Goal: Transaction & Acquisition: Purchase product/service

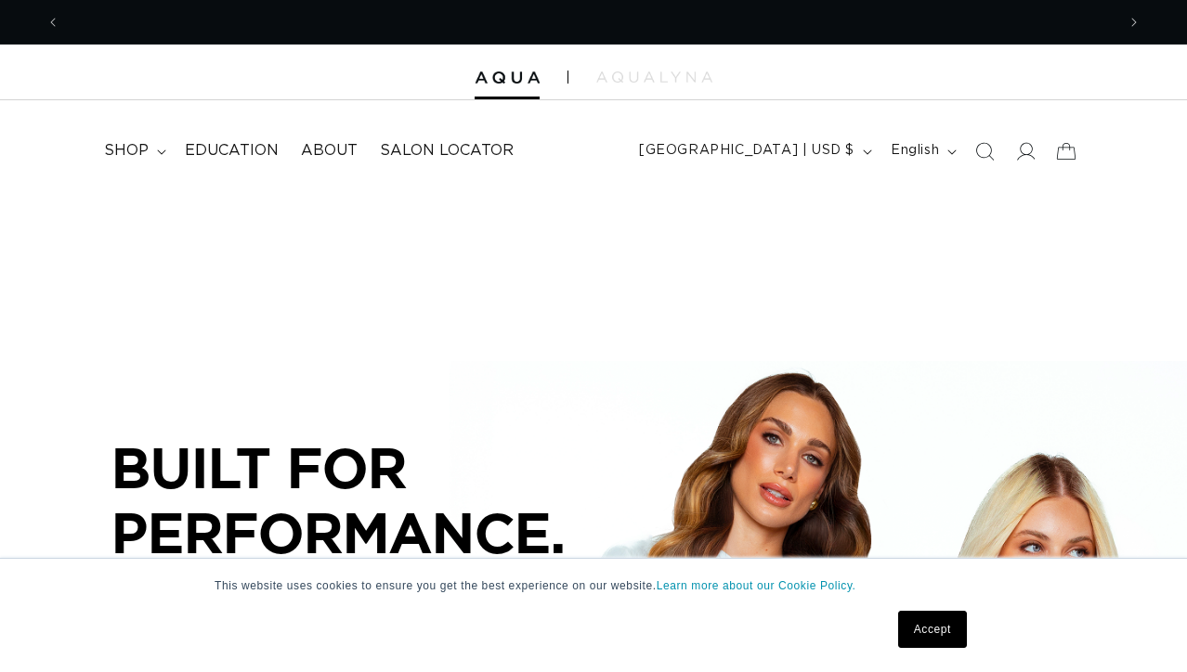
scroll to position [0, 1088]
click at [1031, 150] on icon at bounding box center [1025, 150] width 19 height 19
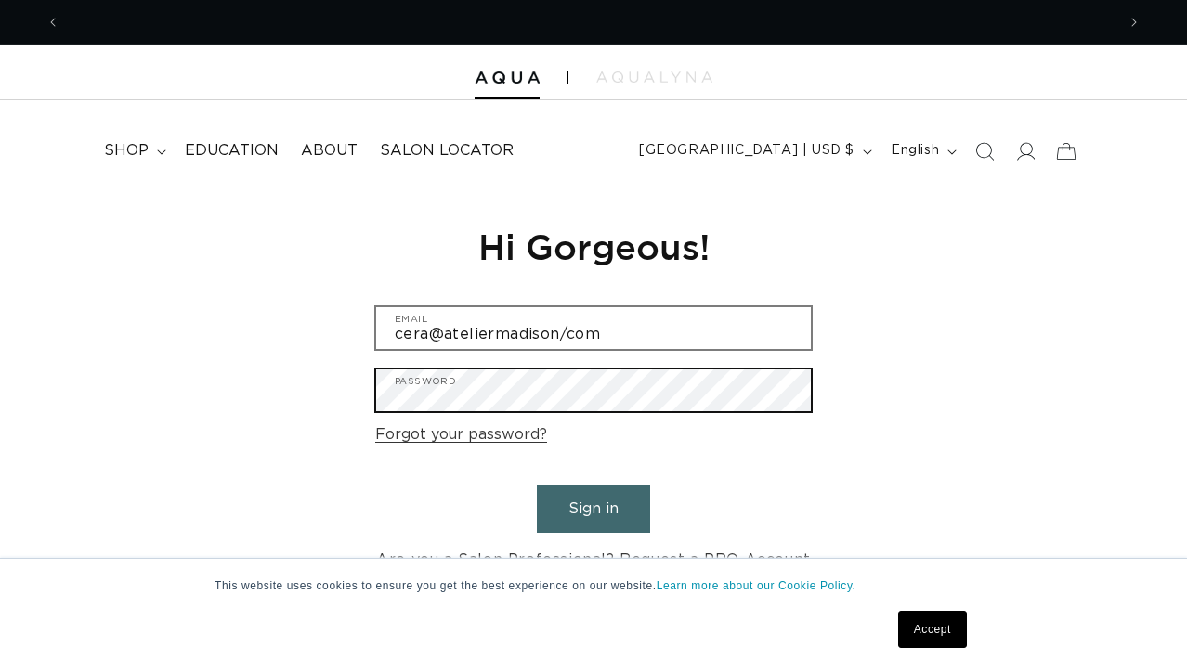
scroll to position [0, 1088]
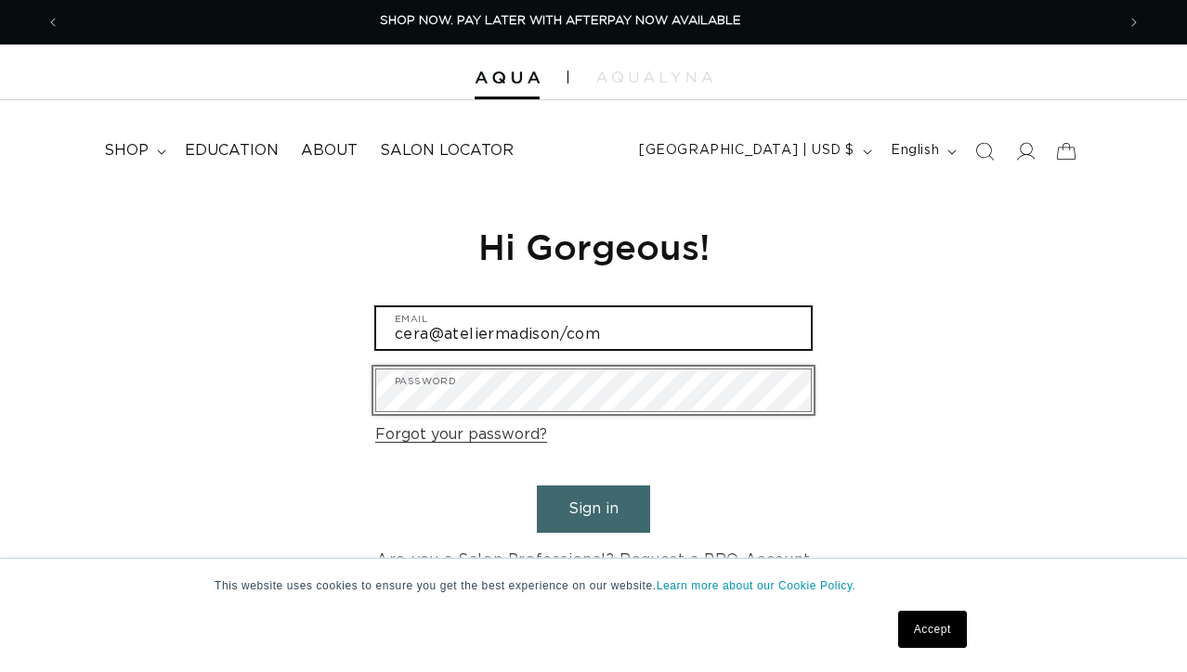
click at [561, 336] on input "cera@ateliermadison/com" at bounding box center [593, 328] width 435 height 42
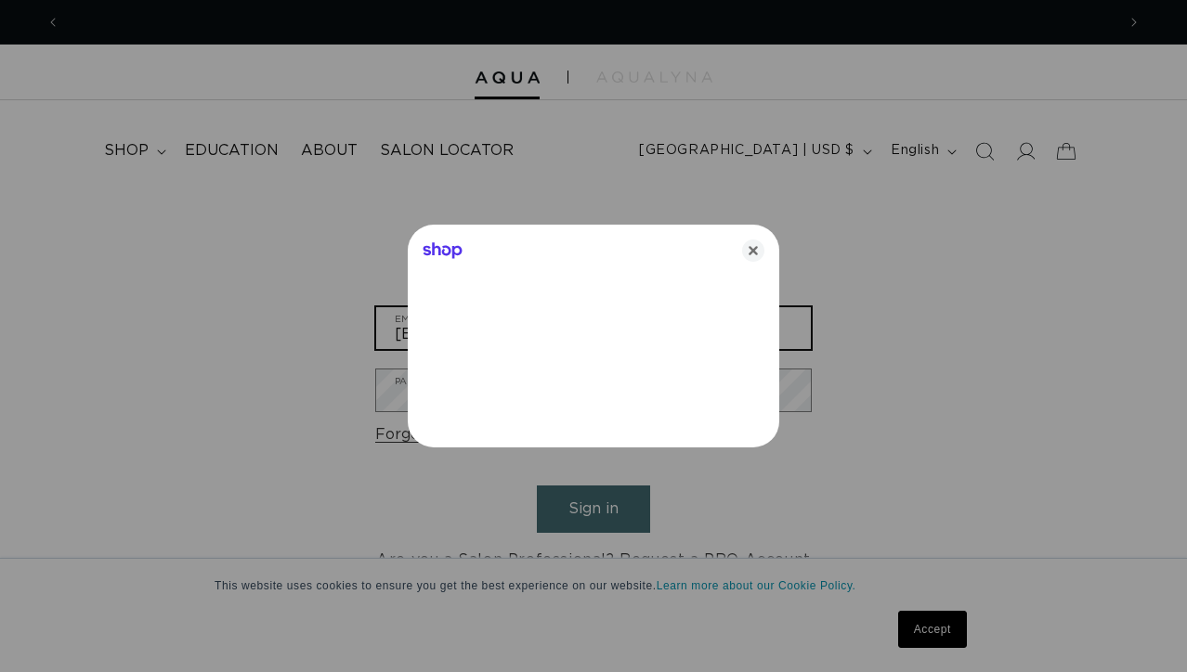
scroll to position [0, 2176]
type input "cera@ateliermadison.com"
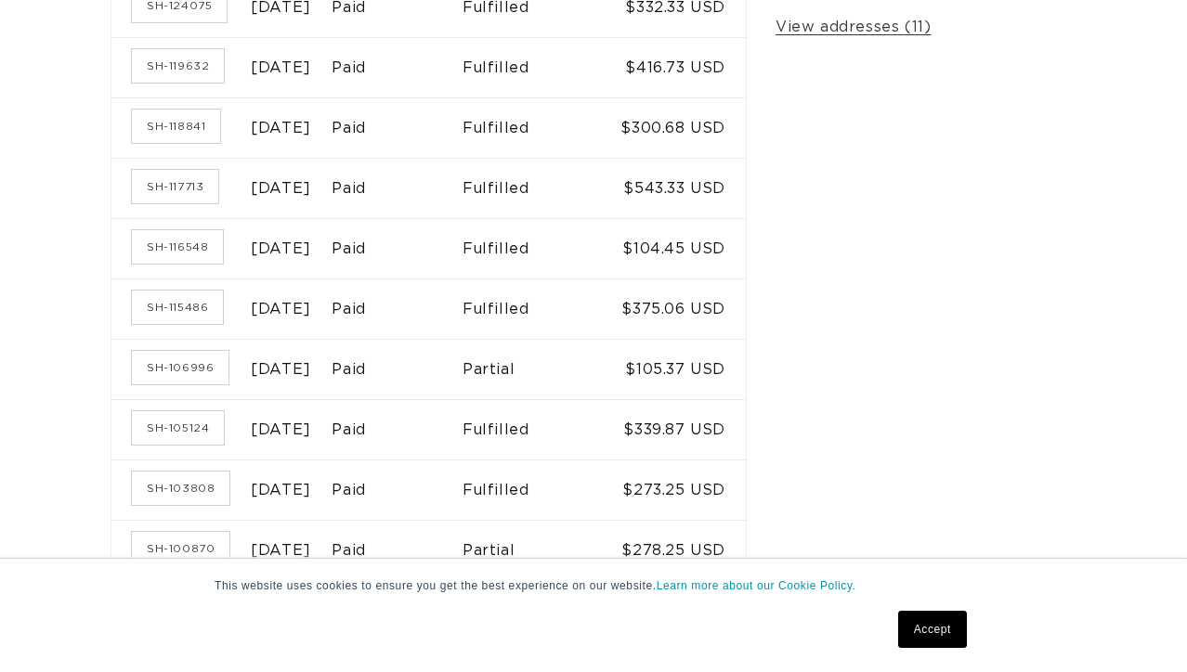
scroll to position [0, 1088]
click at [311, 485] on time "[DATE]" at bounding box center [281, 490] width 60 height 15
click at [214, 481] on link "SH-103808" at bounding box center [180, 488] width 97 height 33
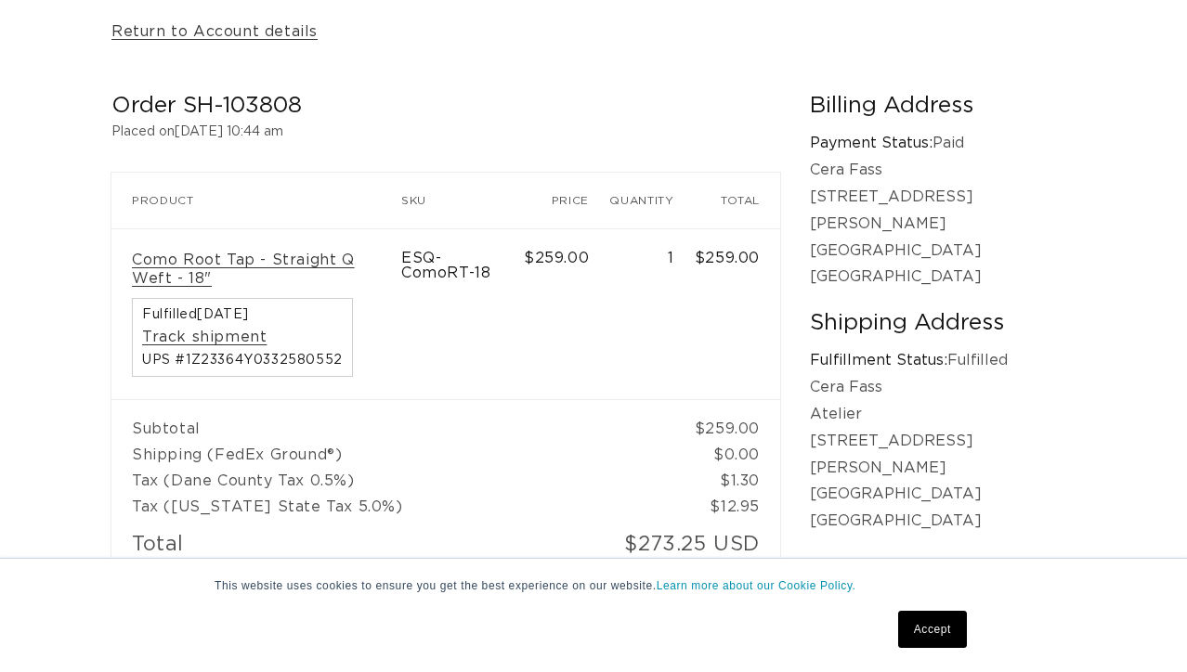
scroll to position [258, 0]
click at [353, 256] on link "Como Root Tap - Straight Q Weft - 18"" at bounding box center [256, 272] width 249 height 39
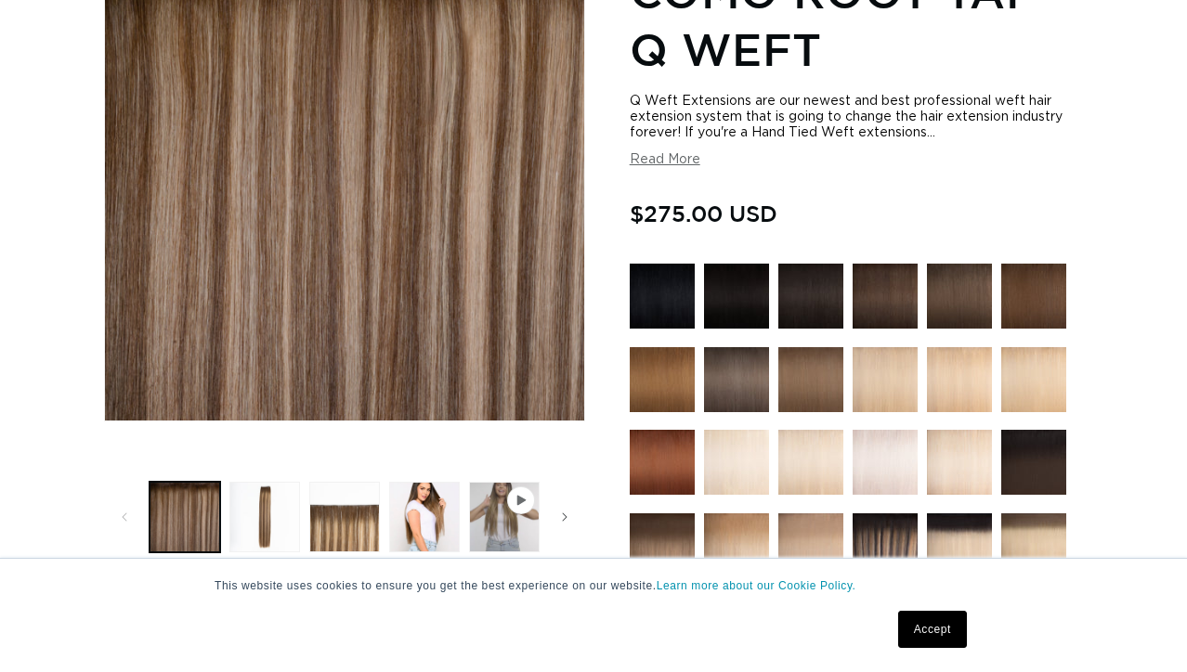
scroll to position [0, 1088]
click at [930, 638] on link "Accept" at bounding box center [932, 629] width 69 height 37
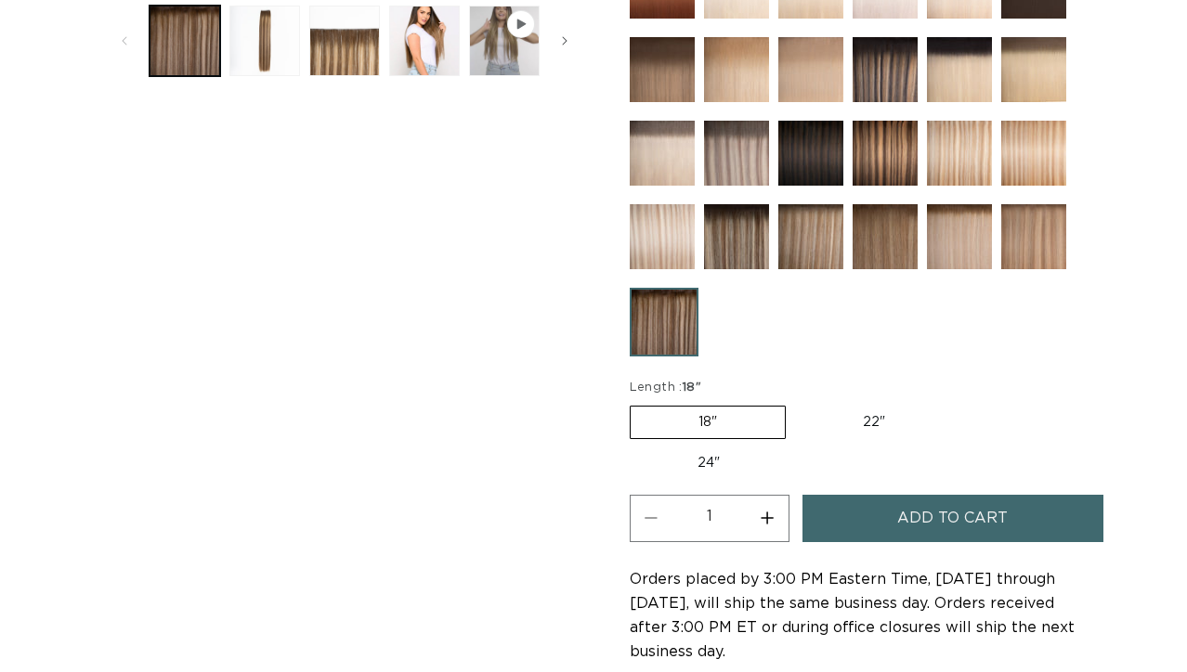
scroll to position [0, 2176]
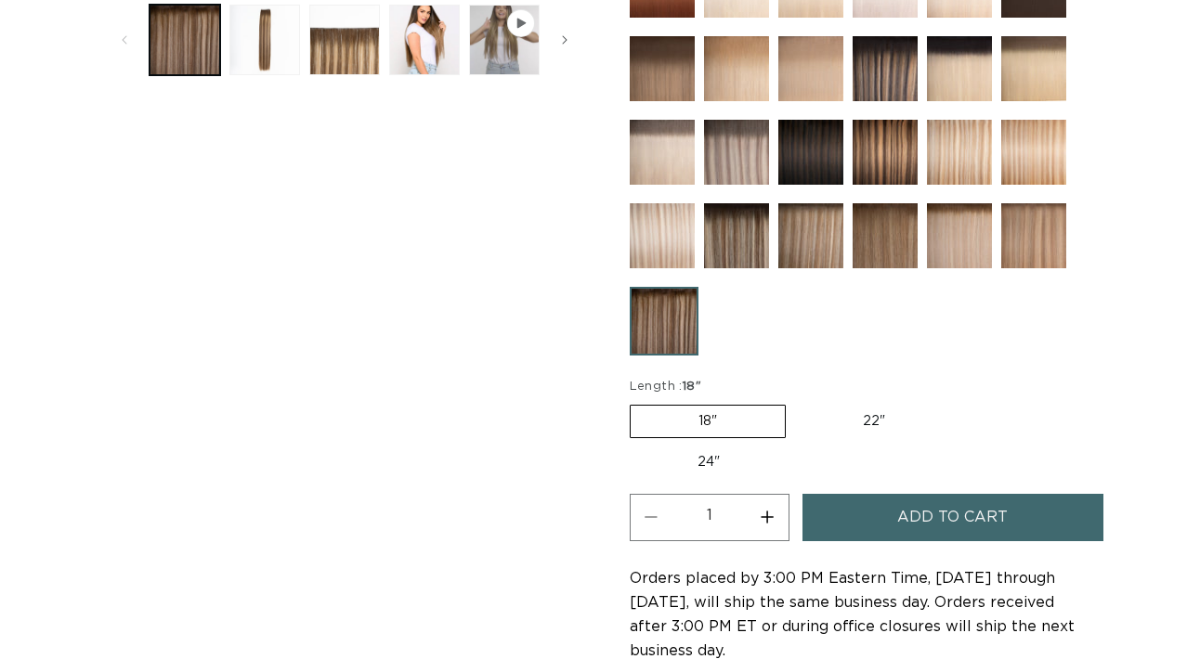
click at [905, 525] on span "Add to cart" at bounding box center [952, 517] width 110 height 47
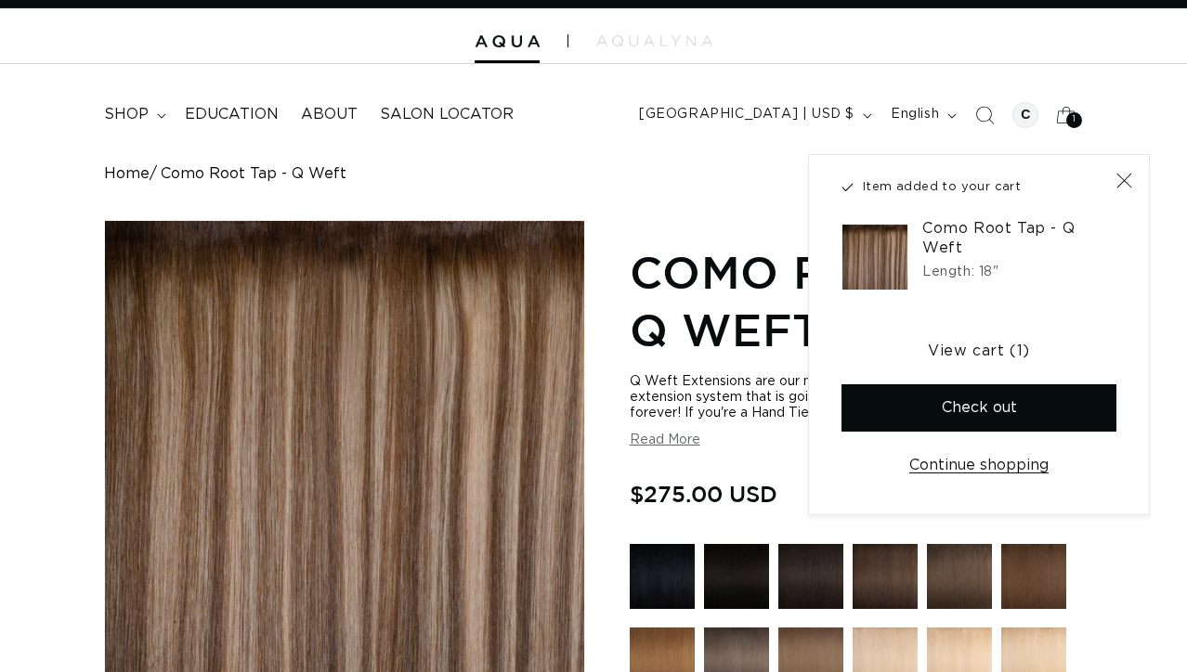
scroll to position [0, 0]
click at [1130, 175] on icon "Close" at bounding box center [1123, 180] width 17 height 17
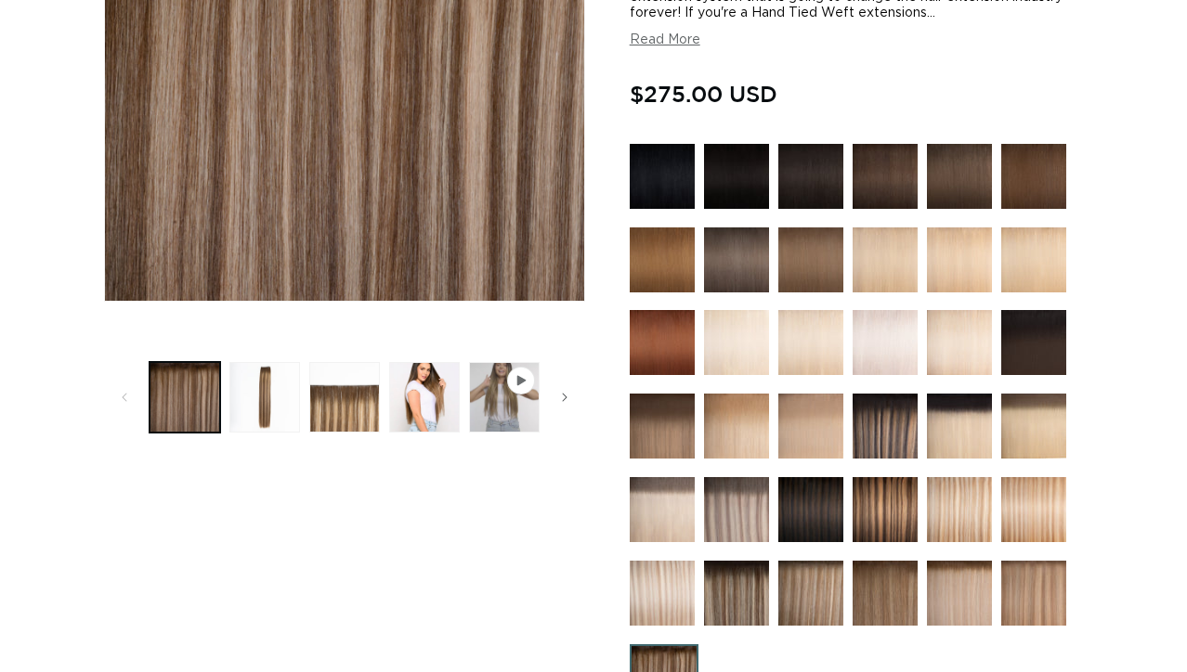
scroll to position [0, 1088]
click at [746, 517] on img at bounding box center [736, 509] width 65 height 65
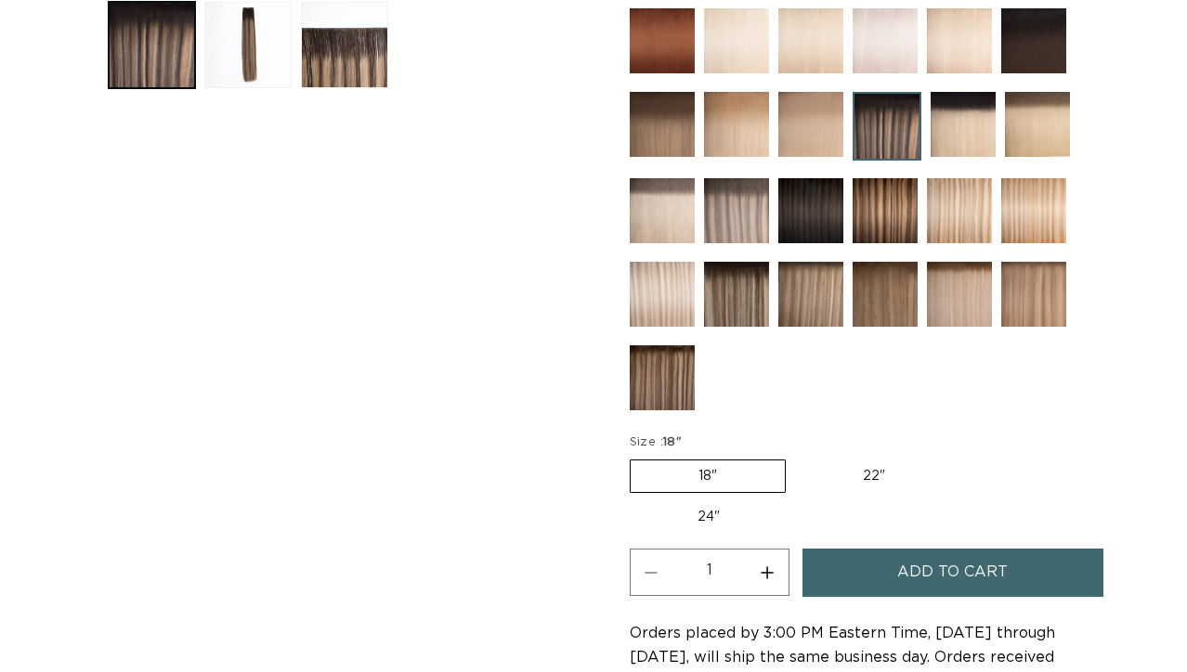
scroll to position [0, 1088]
click at [733, 310] on img at bounding box center [736, 294] width 65 height 65
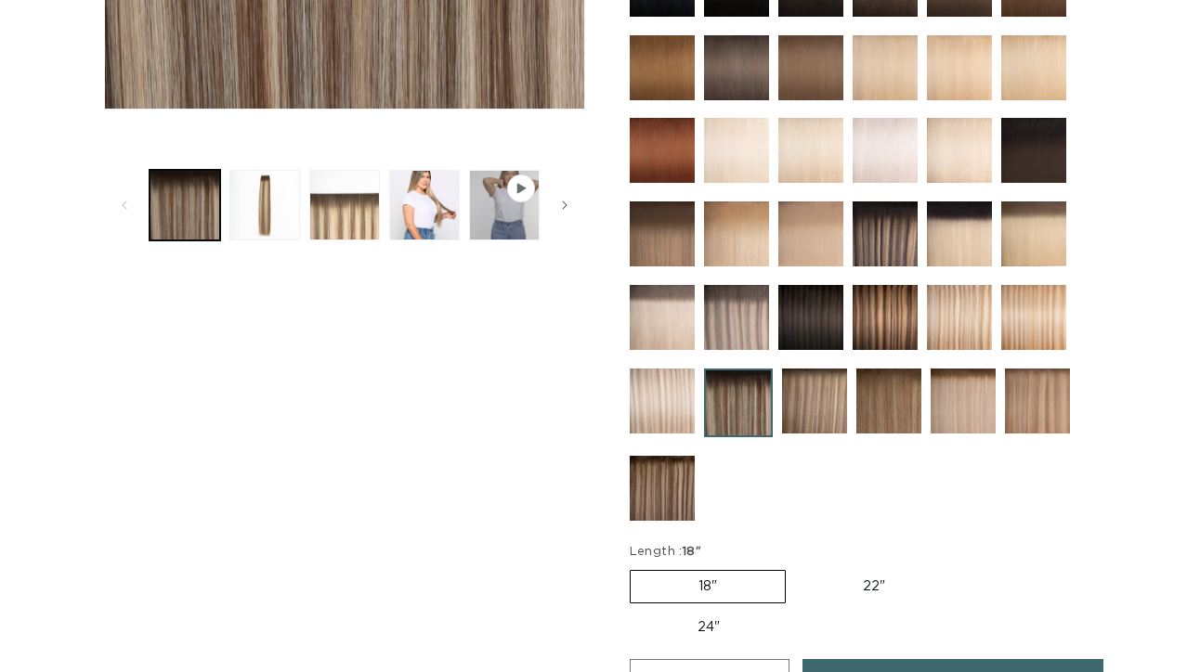
scroll to position [774, 0]
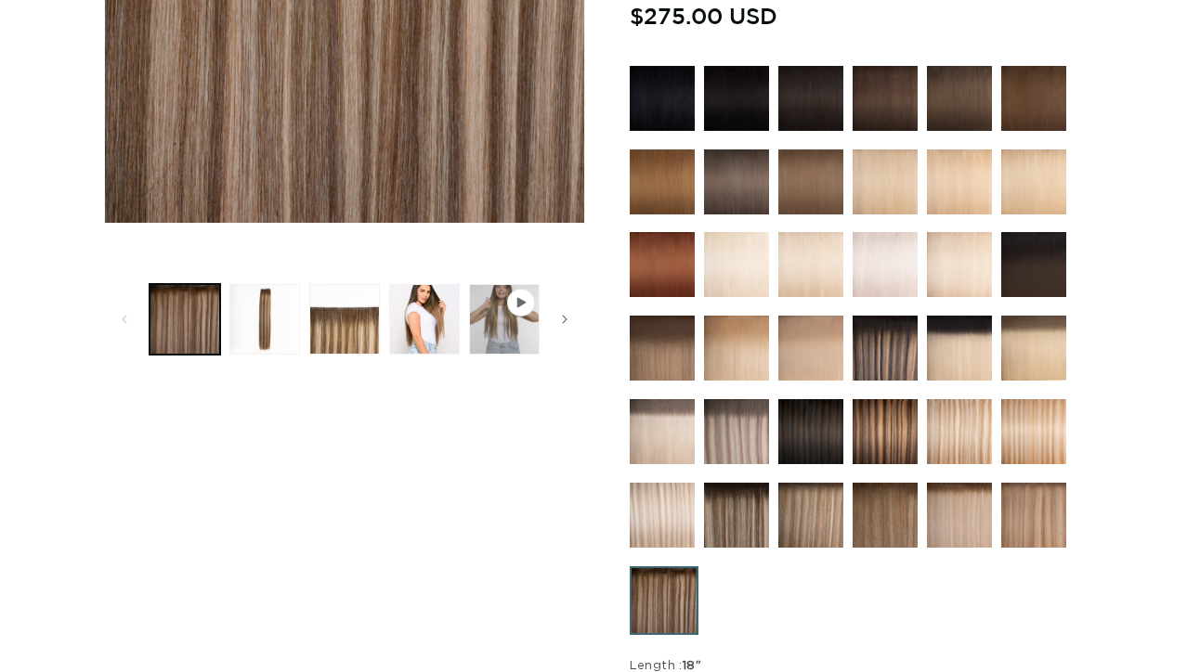
scroll to position [0, 1088]
click at [748, 526] on img at bounding box center [736, 515] width 65 height 65
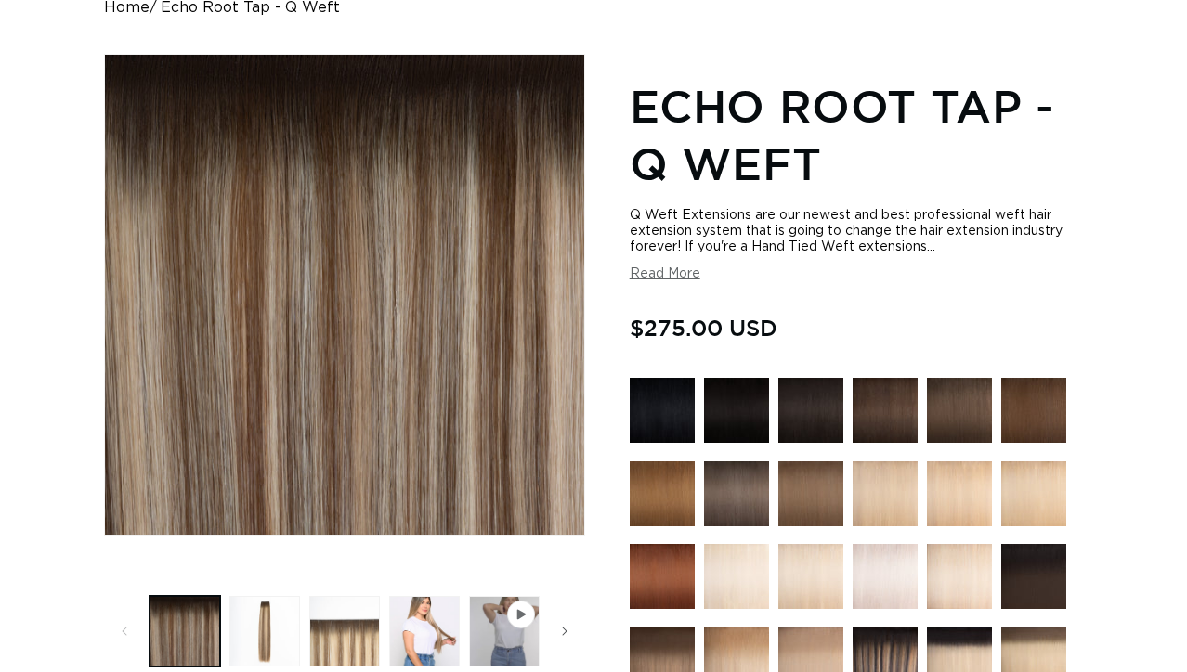
scroll to position [202, 0]
click at [675, 279] on button "Read More" at bounding box center [665, 274] width 71 height 16
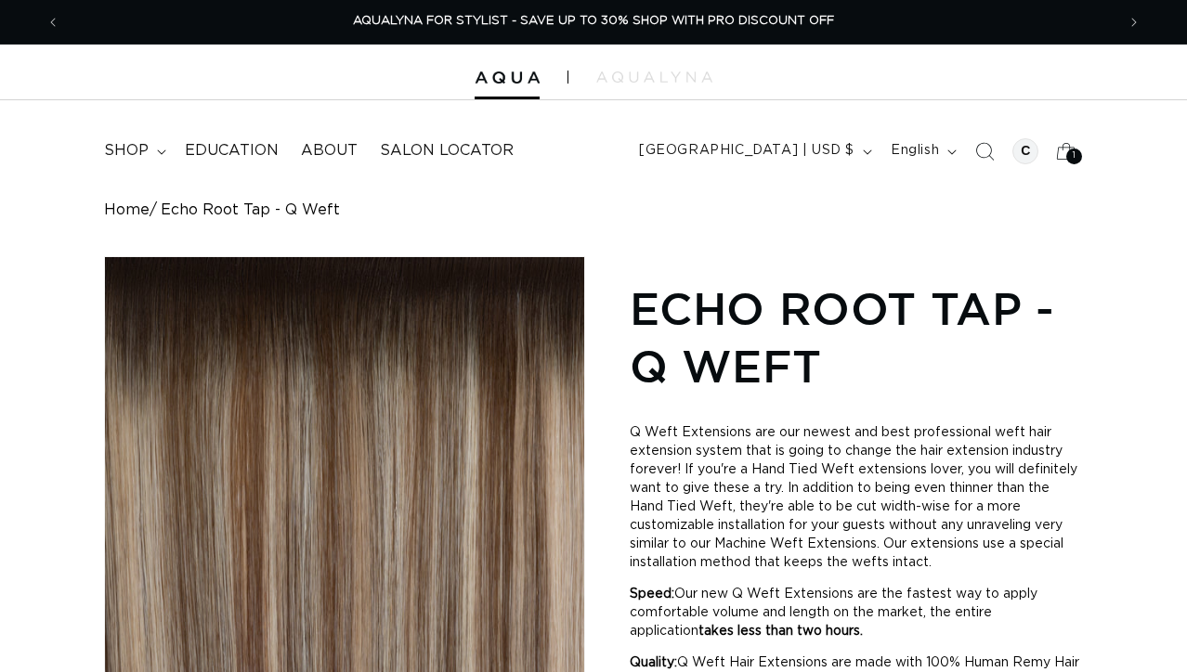
scroll to position [0, 0]
click at [524, 83] on img at bounding box center [506, 77] width 65 height 13
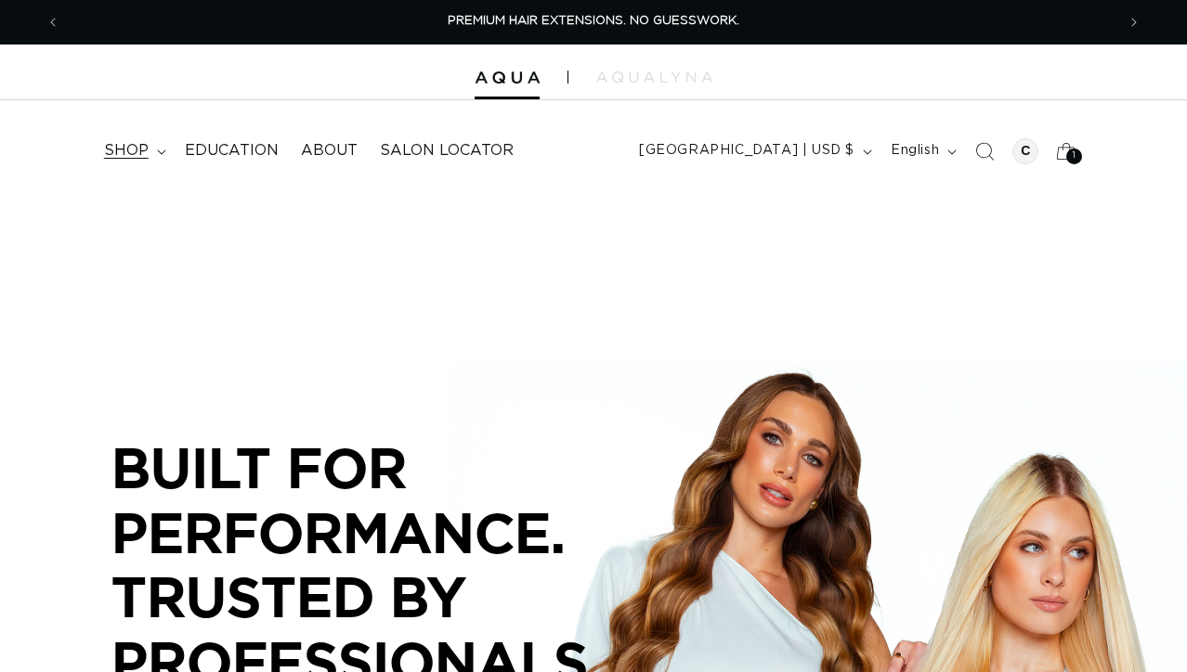
click at [166, 153] on summary "shop" at bounding box center [133, 151] width 81 height 42
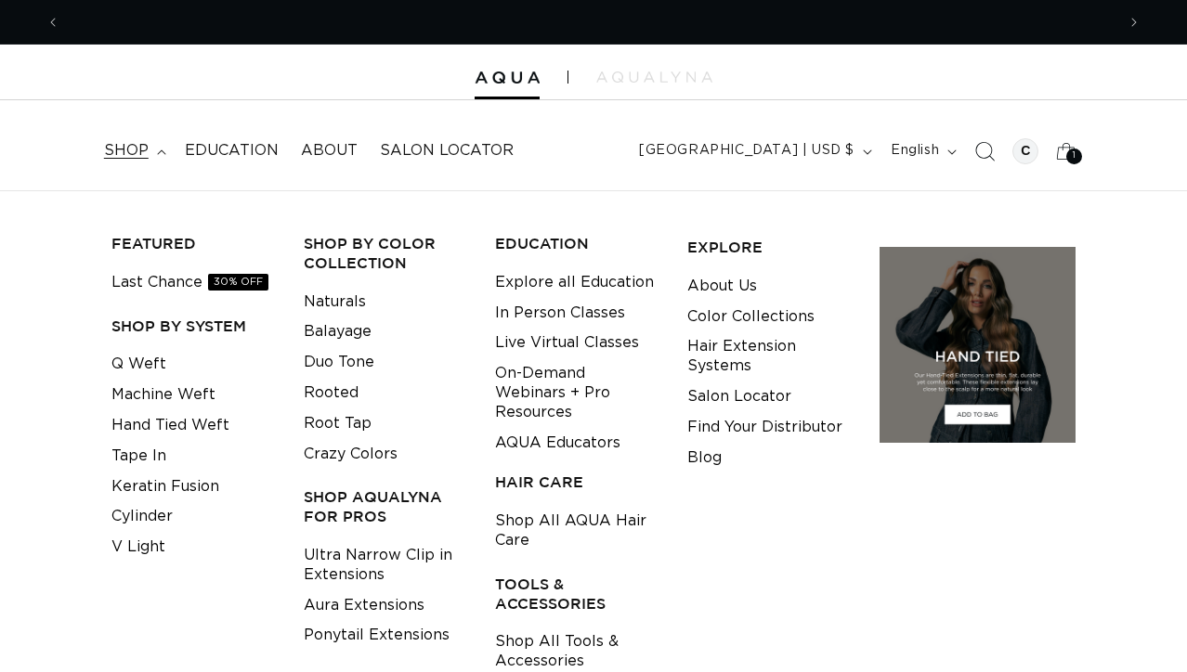
scroll to position [0, 2176]
click at [992, 141] on icon "Search" at bounding box center [984, 150] width 19 height 19
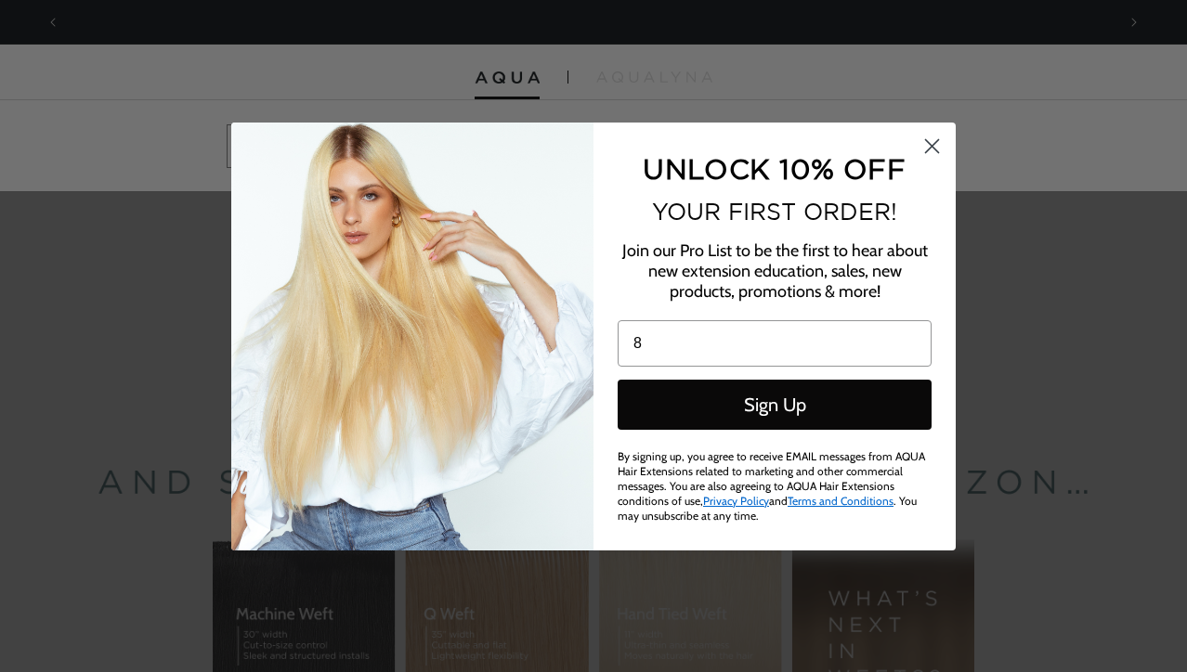
scroll to position [0, 0]
type input "8"
click at [938, 151] on circle "Close dialog" at bounding box center [931, 145] width 31 height 31
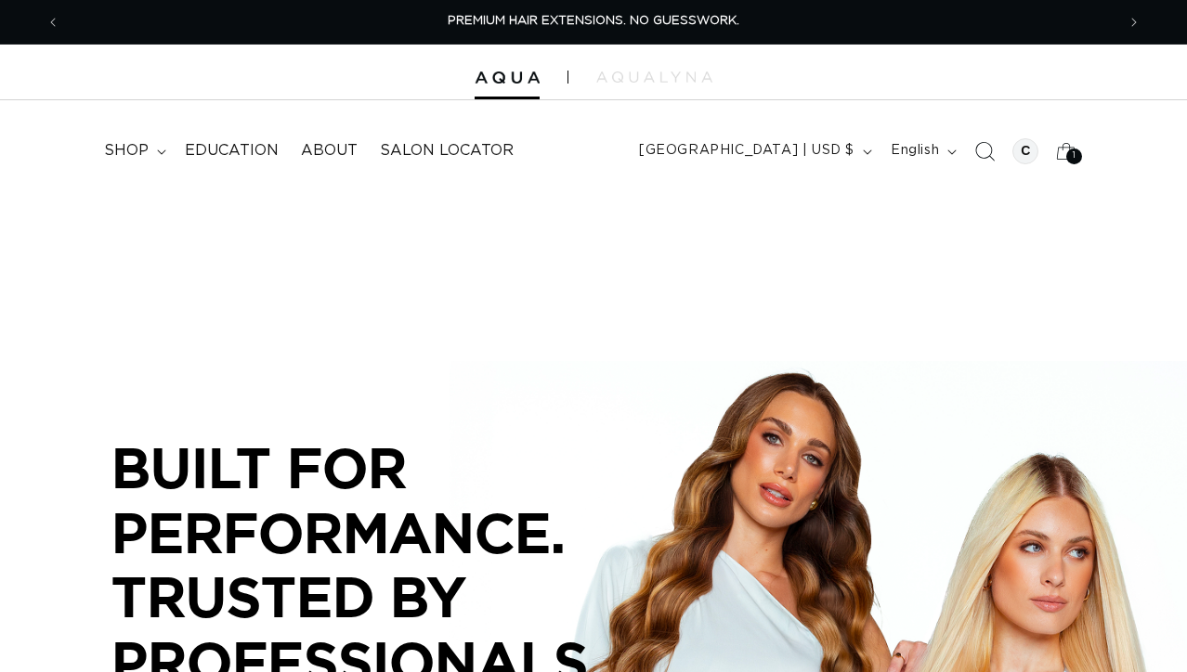
click at [986, 154] on icon "Search" at bounding box center [984, 150] width 19 height 19
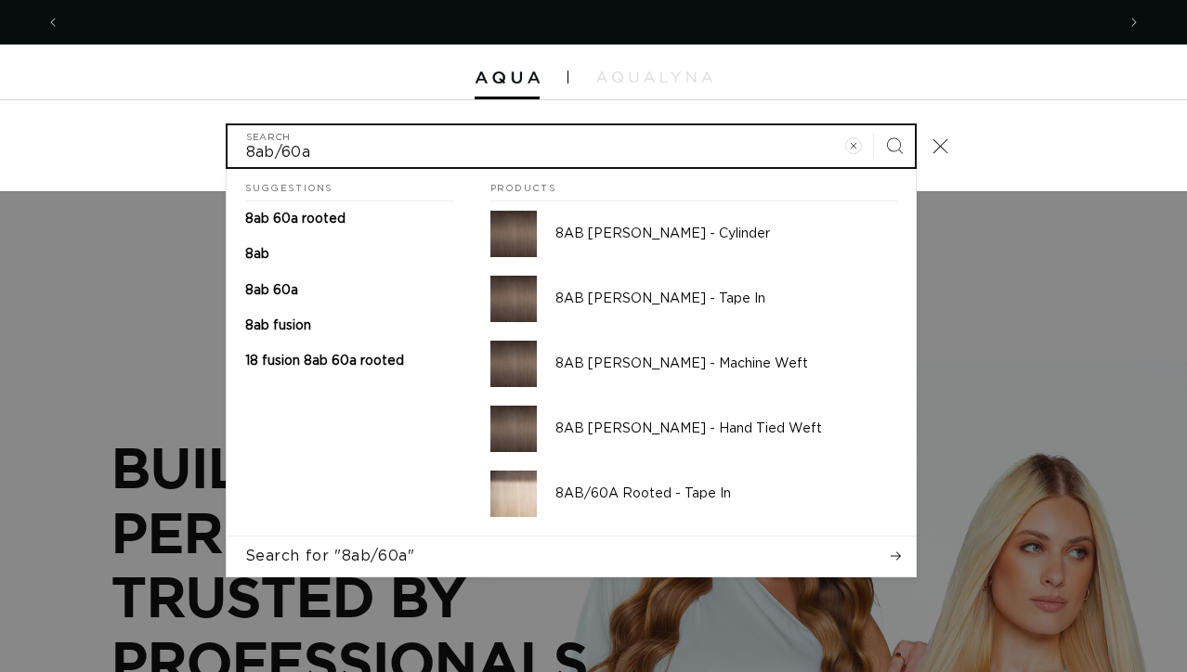
scroll to position [0, 1088]
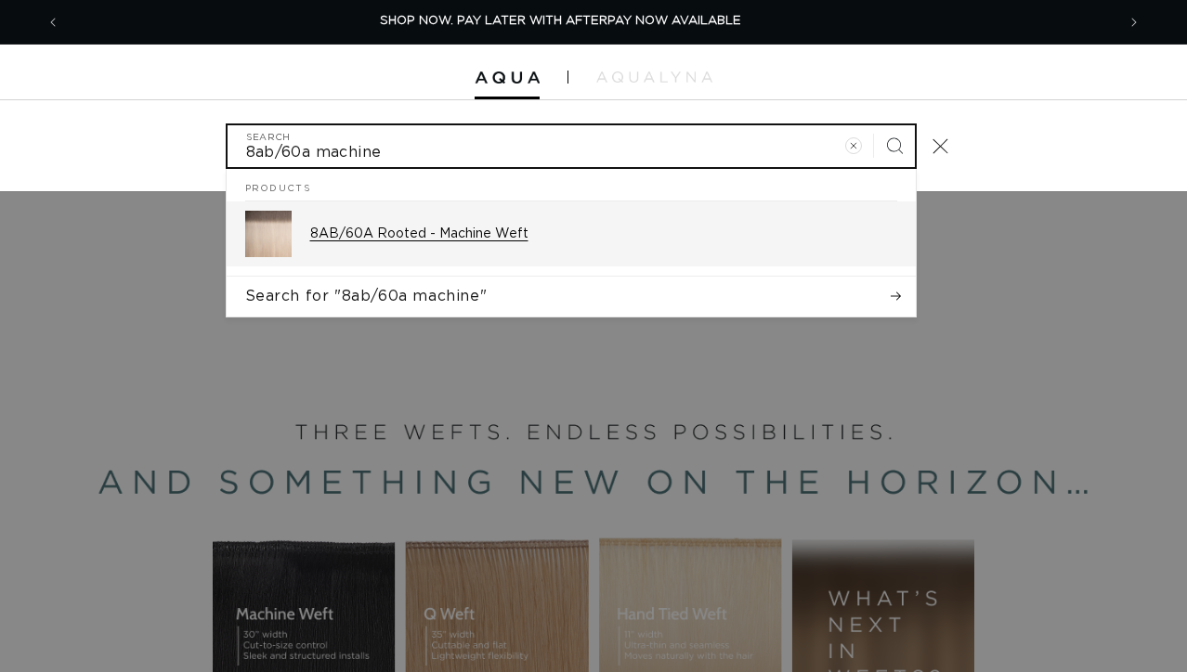
type input "8ab/60a machine"
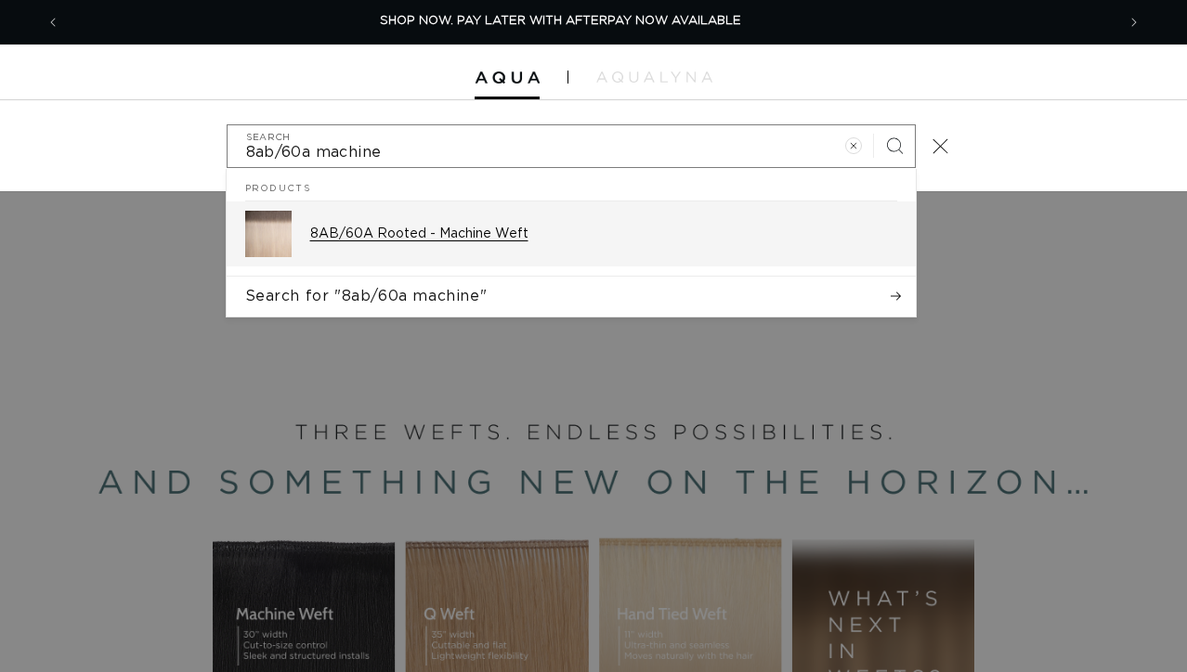
click at [462, 250] on div "8AB/60A Rooted - Machine Weft" at bounding box center [603, 234] width 587 height 46
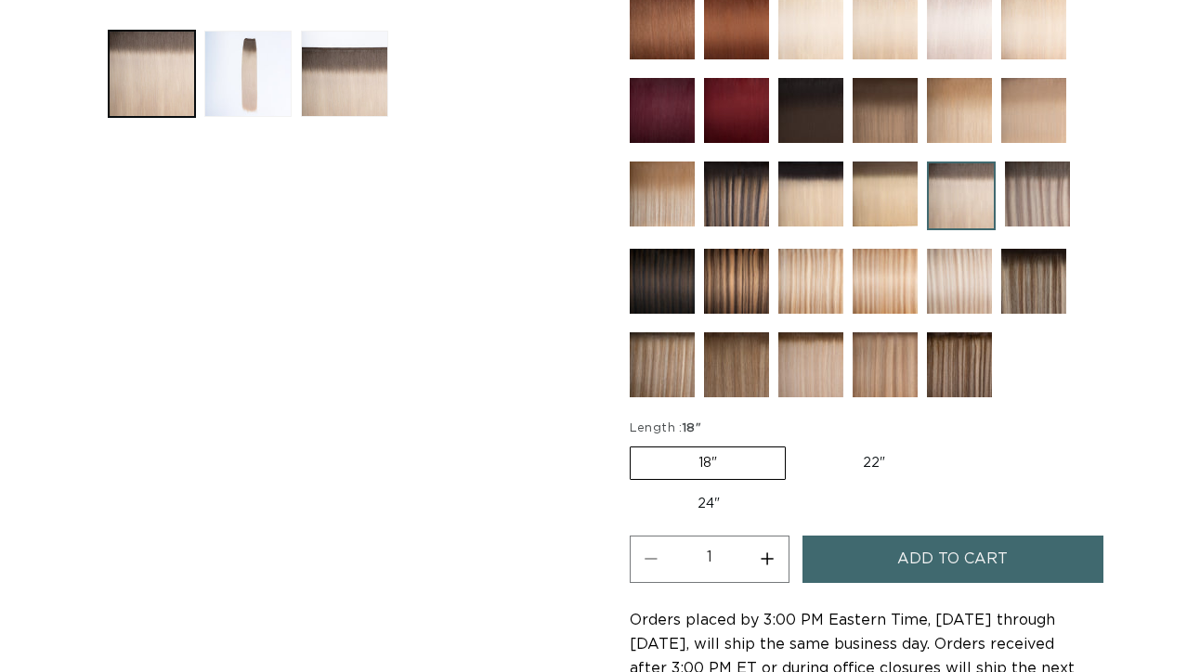
scroll to position [781, 0]
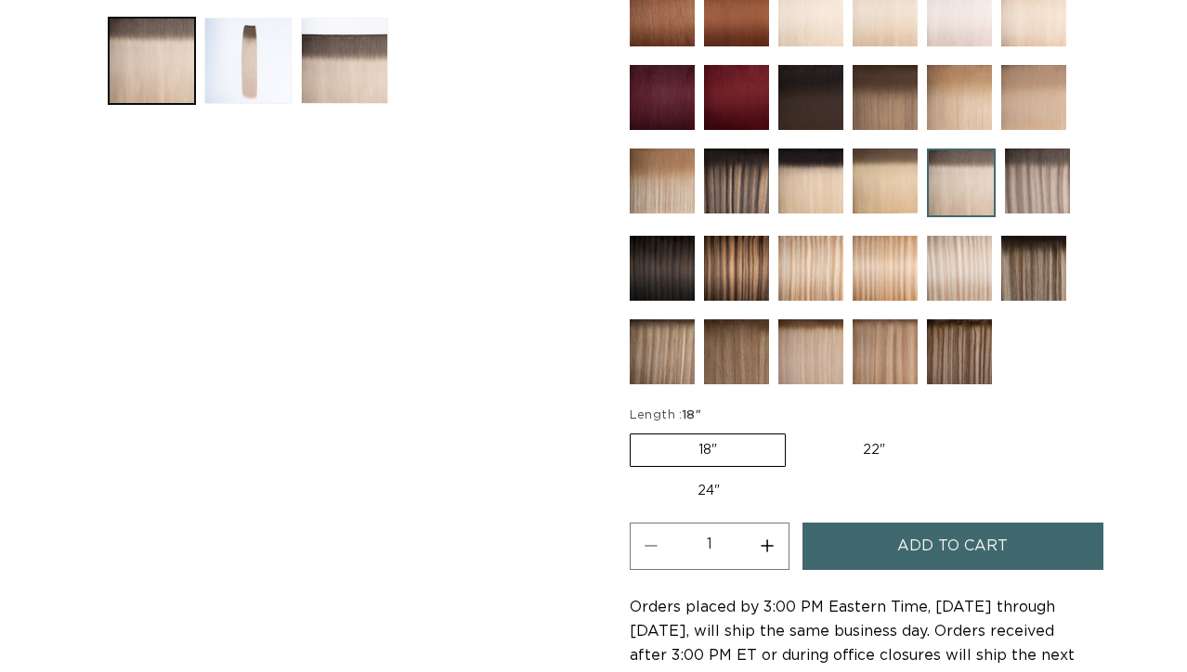
click at [888, 545] on button "Add to cart" at bounding box center [952, 546] width 301 height 47
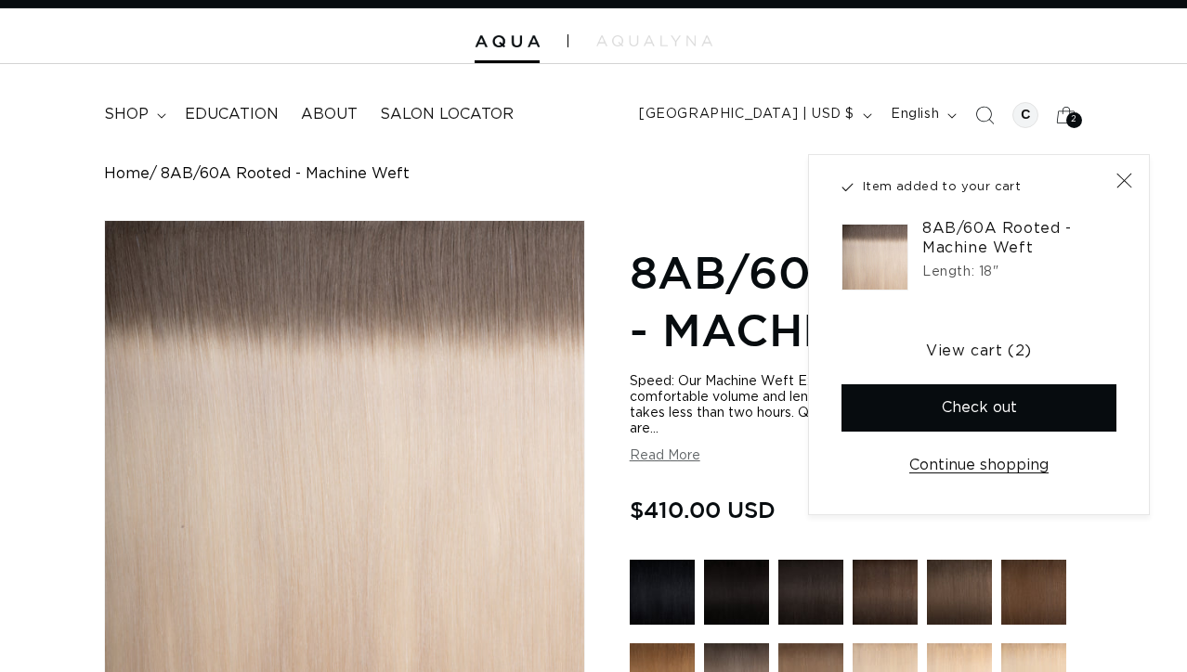
scroll to position [0, 2176]
click at [1072, 424] on button "Check out" at bounding box center [978, 407] width 275 height 47
